Goal: Check status: Check status

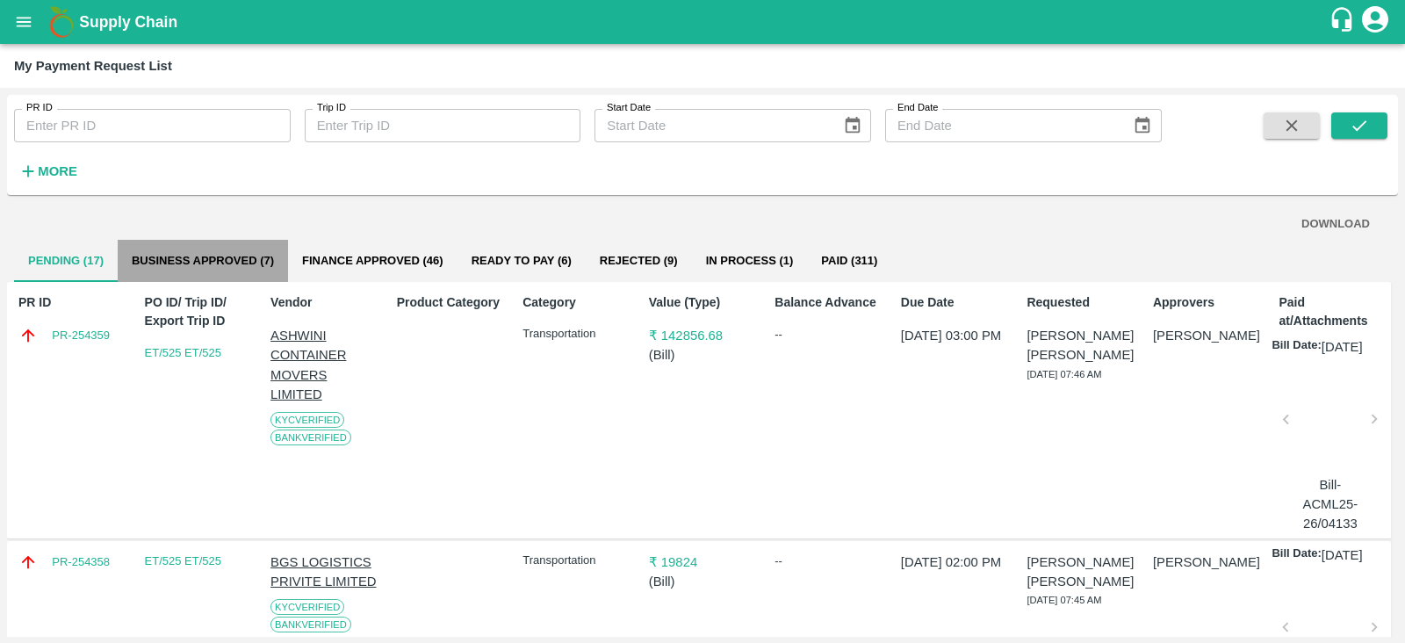
click at [235, 248] on button "Business Approved (7)" at bounding box center [203, 261] width 170 height 42
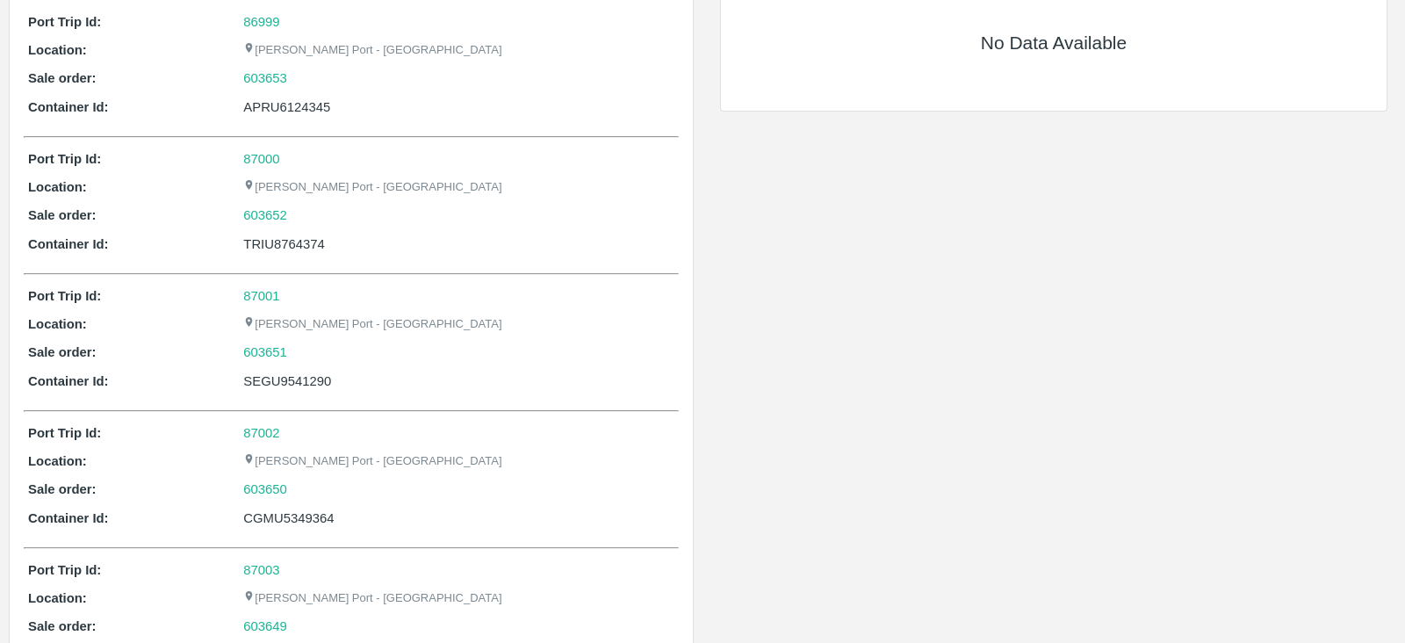
scroll to position [85, 0]
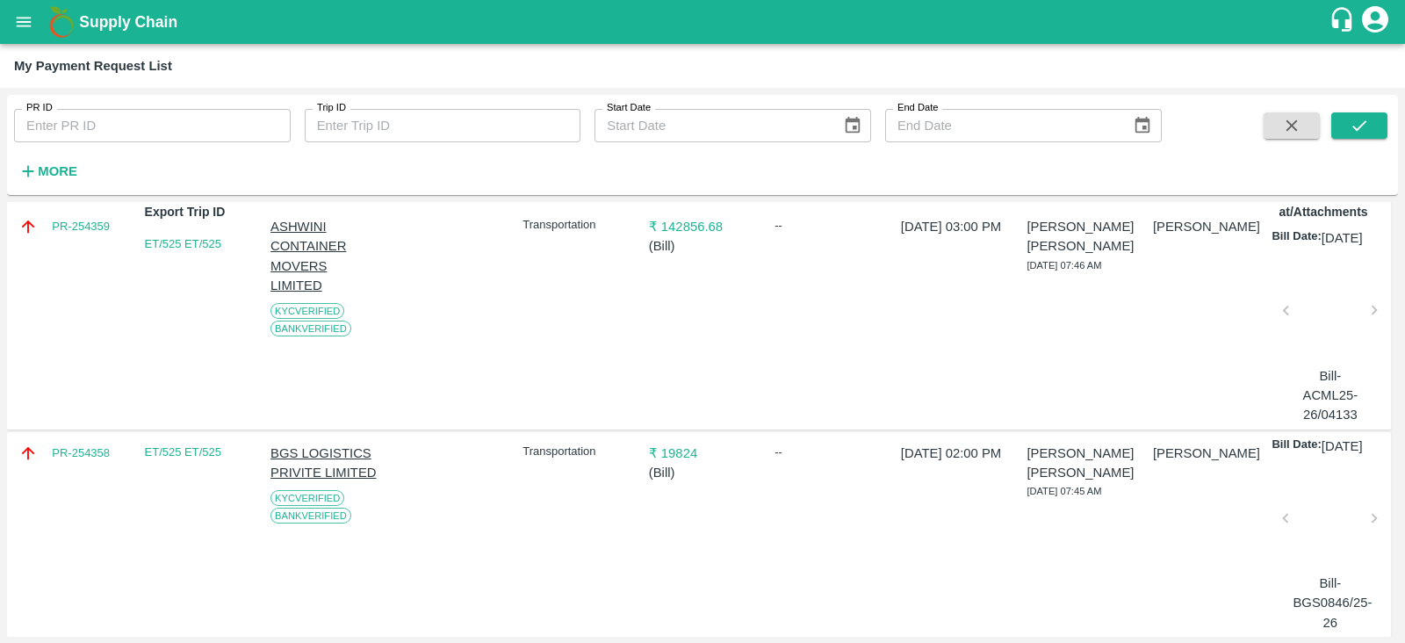
scroll to position [111, 0]
